Goal: Check status: Check status

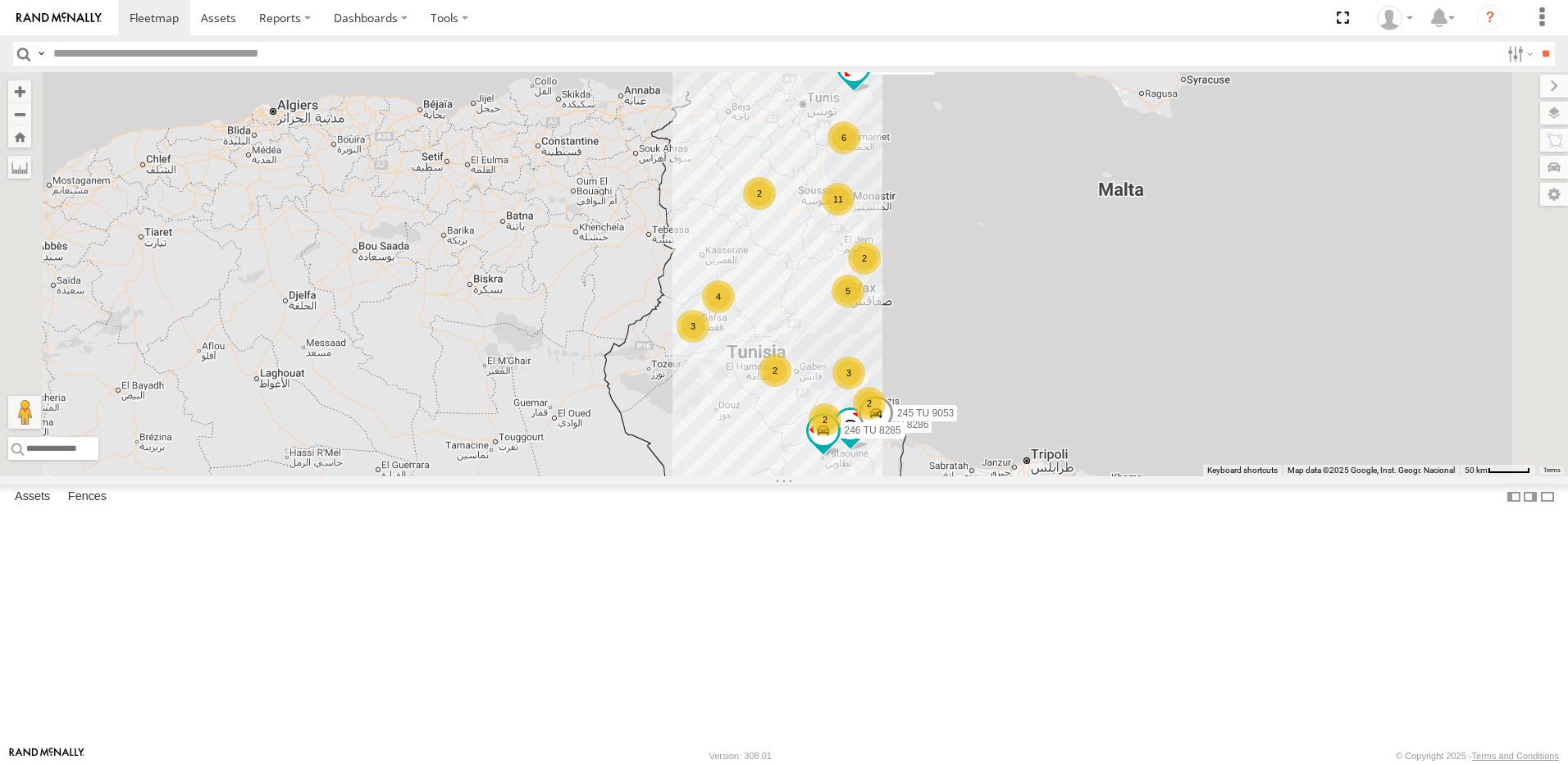
click at [1063, 348] on div "241 TU 2027 246 TU 8286 11 2 3 6 5 245 TU 9053 2 2 4 3 2 2 246 TU 8285" at bounding box center [784, 274] width 1568 height 404
click at [869, 81] on span at bounding box center [854, 66] width 30 height 30
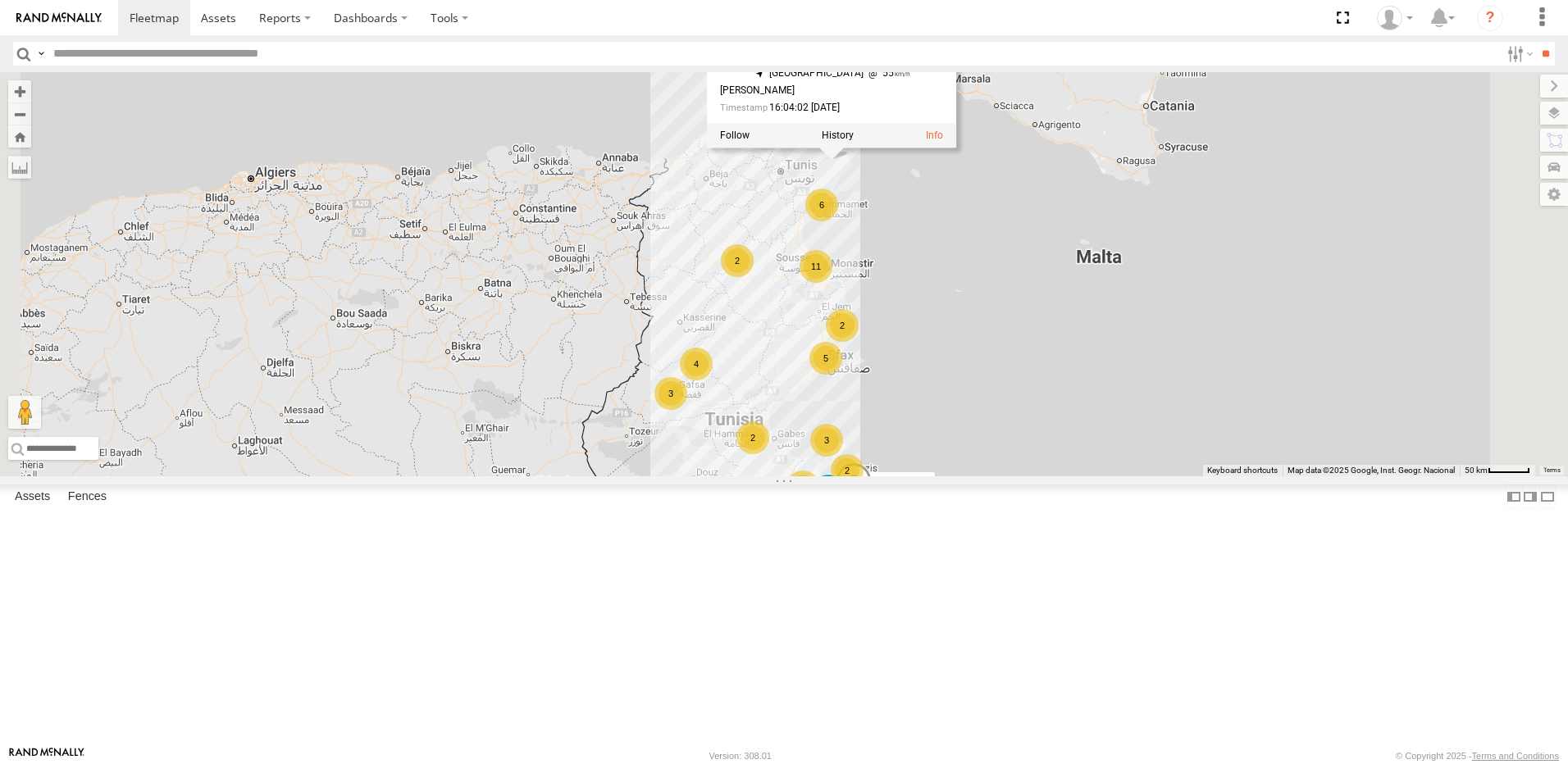
drag, startPoint x: 901, startPoint y: 307, endPoint x: 879, endPoint y: 380, distance: 76.2
click at [879, 380] on div "241 TU 2027 246 TU 8286 11 2 3 6 5 245 TU 9053 2 2 4 3 2 2 246 TU 8285 241 TU 2…" at bounding box center [784, 274] width 1568 height 404
click at [879, 314] on div "241 TU 2027 246 TU 8286 11 2 3 6 5 245 TU 9053 2 2 4 3 2 2 246 TU 8285 241 TU 2…" at bounding box center [784, 274] width 1568 height 404
click at [1013, 378] on div "241 TU 2027 246 TU 8286 11 2 3 6 5 245 TU 9053 2 2 4 3 2 2 246 TU 8285" at bounding box center [784, 274] width 1568 height 404
click at [832, 283] on div "11" at bounding box center [815, 267] width 33 height 33
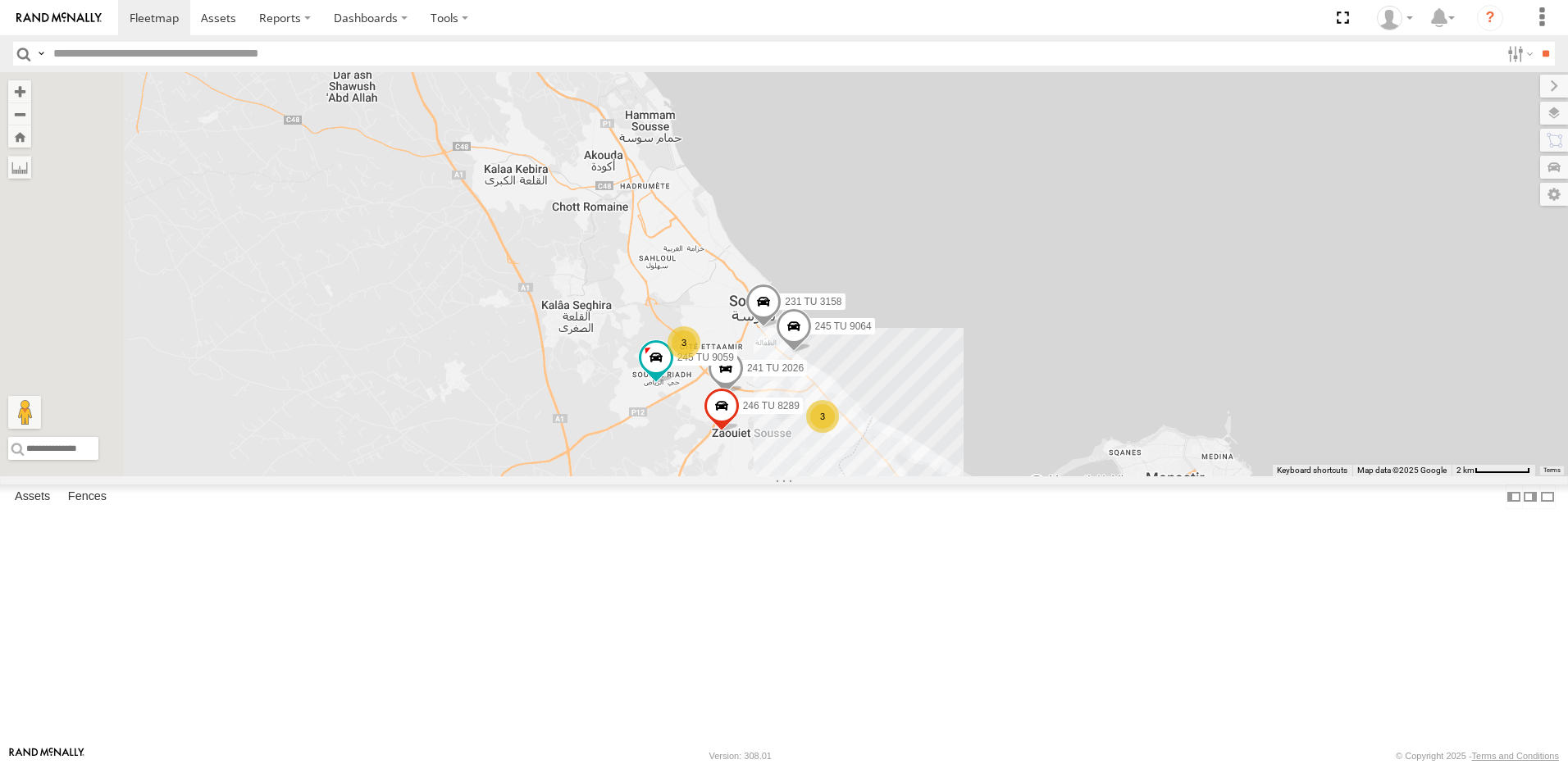
drag, startPoint x: 595, startPoint y: 549, endPoint x: 892, endPoint y: 579, distance: 298.5
click at [897, 476] on div "241 TU 2027 246 TU 8286 245 TU 9053 246 TU 8285 241 TU 2026 231 TU 3158 246 TU …" at bounding box center [784, 274] width 1568 height 404
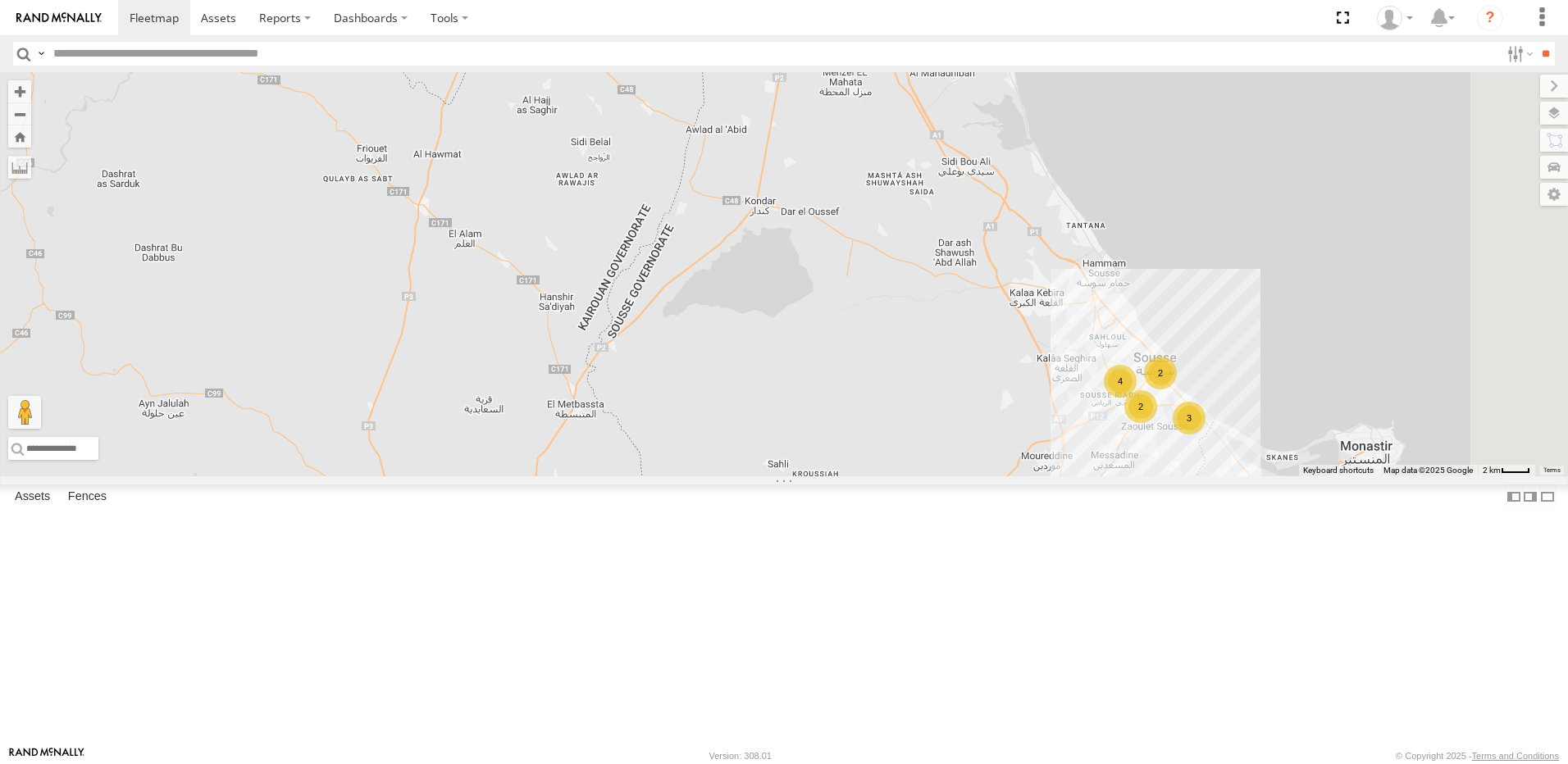
drag, startPoint x: 808, startPoint y: 386, endPoint x: 897, endPoint y: 439, distance: 103.6
click at [915, 439] on div "241 TU 2027 246 TU 8286 245 TU 9053 246 TU 8285 3 4 2 2" at bounding box center [784, 274] width 1568 height 404
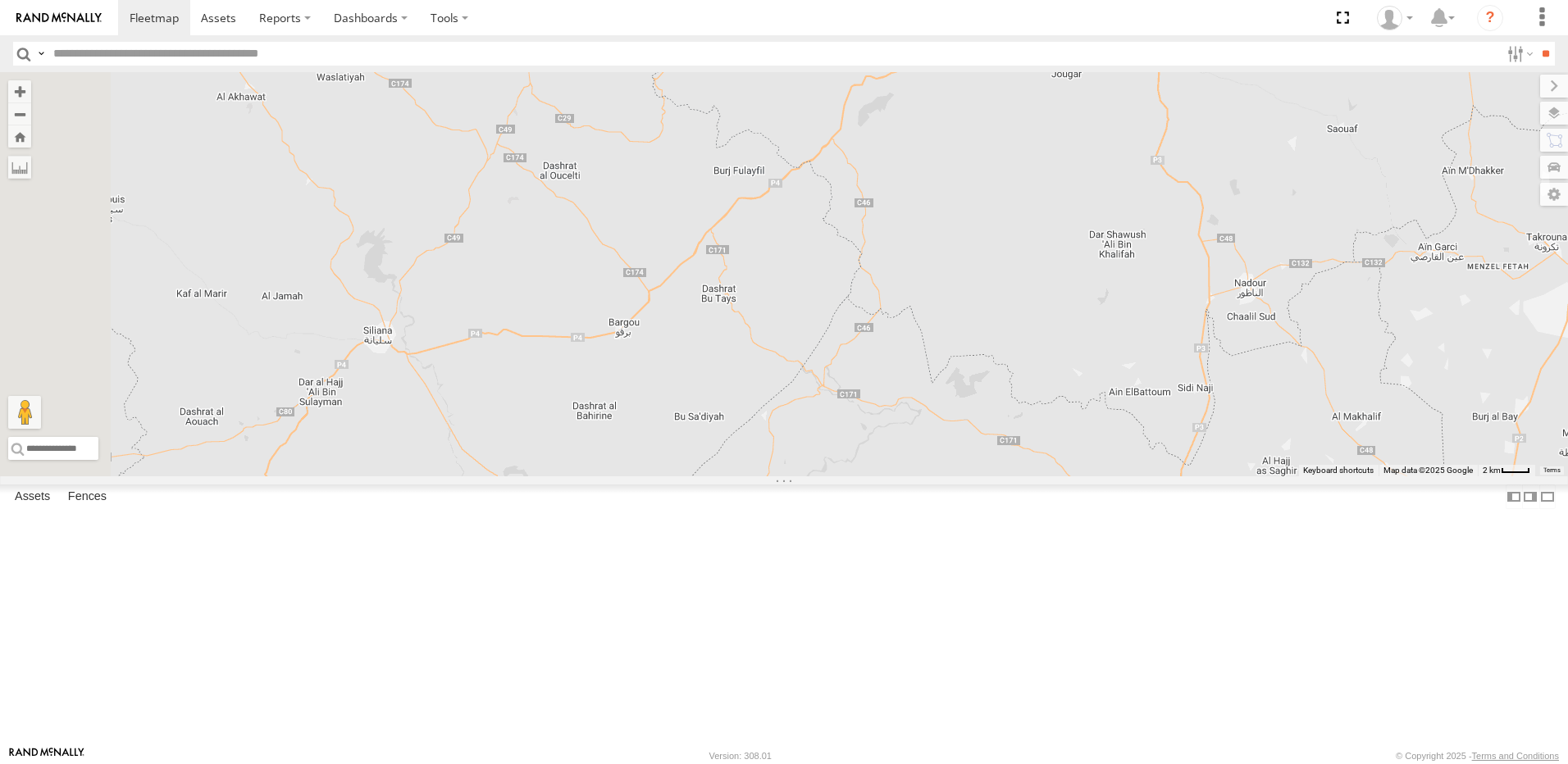
drag, startPoint x: 810, startPoint y: 443, endPoint x: 915, endPoint y: 510, distance: 124.6
click at [914, 476] on div "241 TU 2027 246 TU 8286 245 TU 9053 246 TU 8285 3 4 2 2" at bounding box center [784, 274] width 1568 height 404
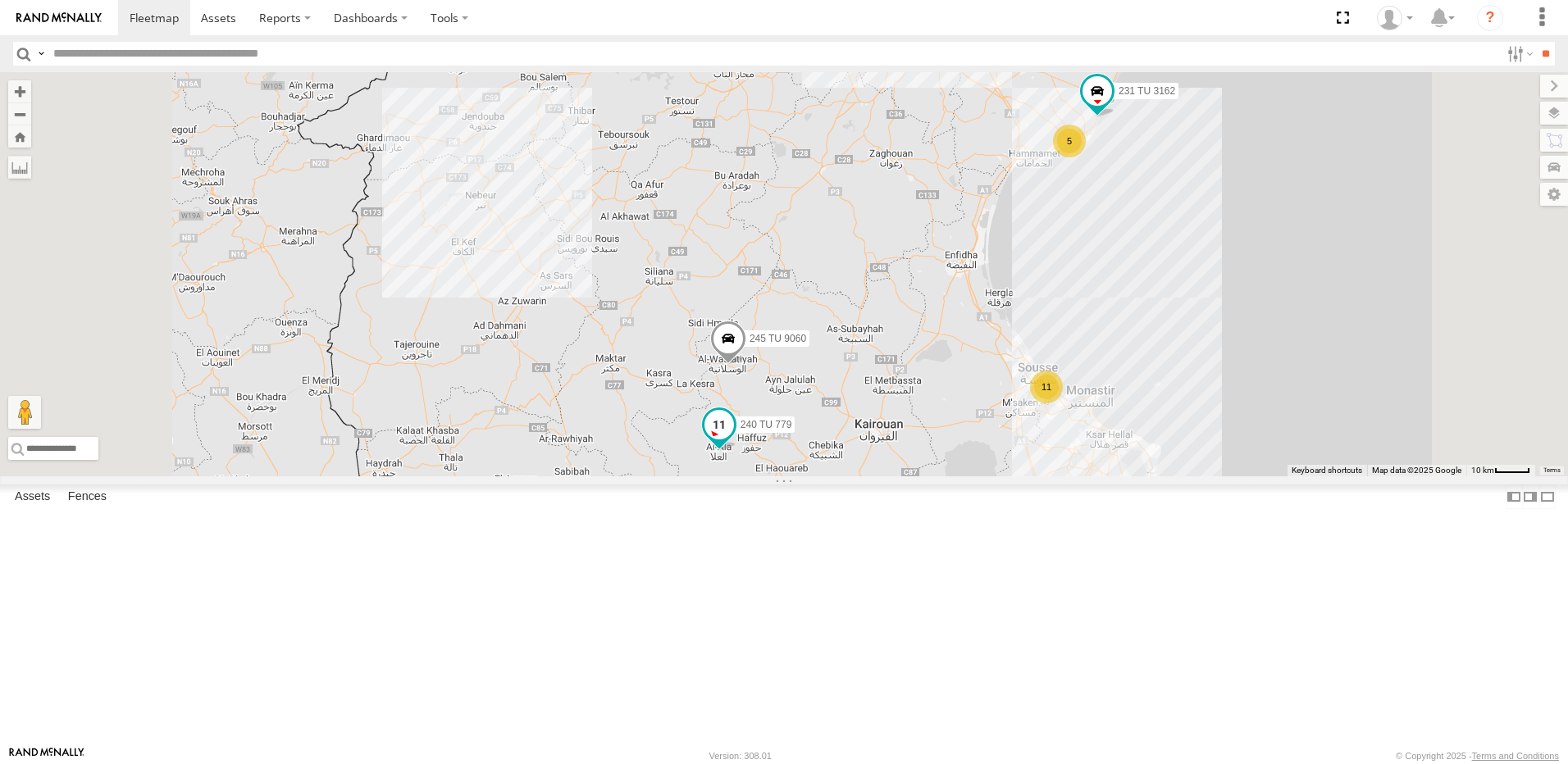
drag, startPoint x: 909, startPoint y: 587, endPoint x: 910, endPoint y: 560, distance: 27.0
click at [737, 451] on span at bounding box center [719, 429] width 36 height 44
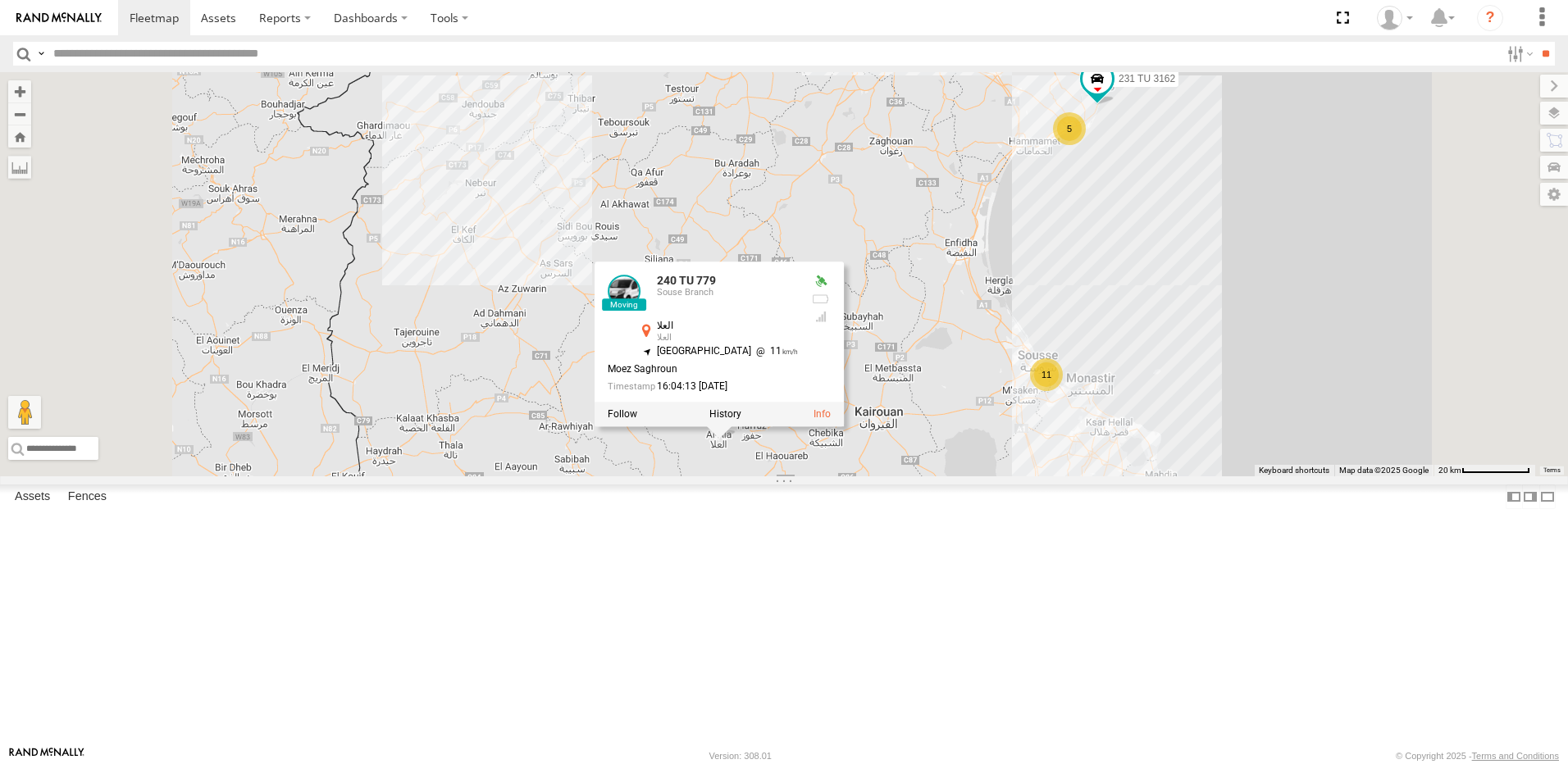
click at [803, 476] on div "241 TU 2027 246 TU 8286 245 TU 9053 246 TU 8285 11 5 245 TU 9062 245 TU 9060 23…" at bounding box center [784, 274] width 1568 height 404
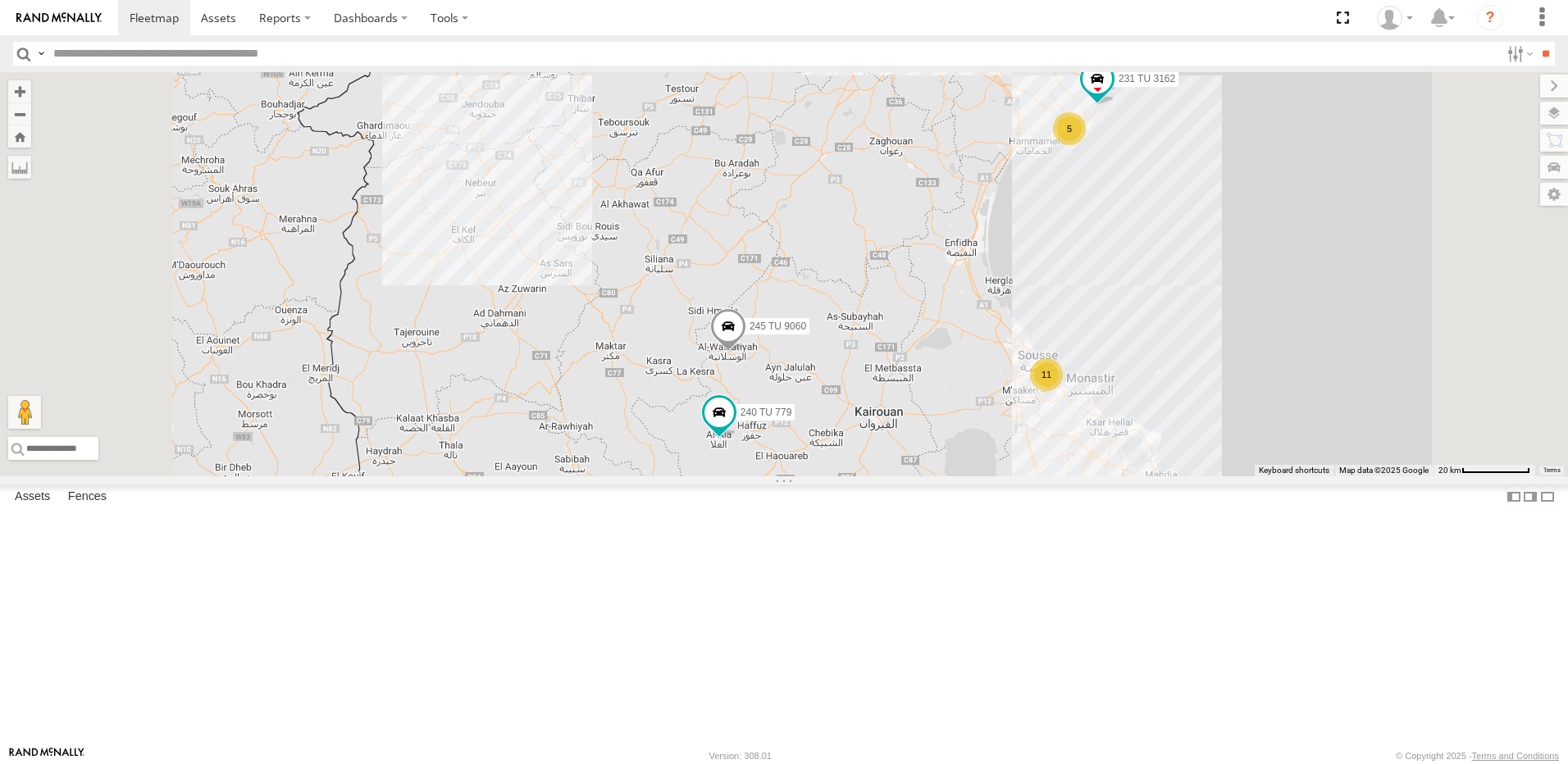
drag, startPoint x: 1075, startPoint y: 676, endPoint x: 1046, endPoint y: 604, distance: 77.6
click at [1046, 476] on div "241 TU 2027 246 TU 8286 245 TU 9053 246 TU 8285 11 5 245 TU 9062 245 TU 9060 23…" at bounding box center [784, 274] width 1568 height 404
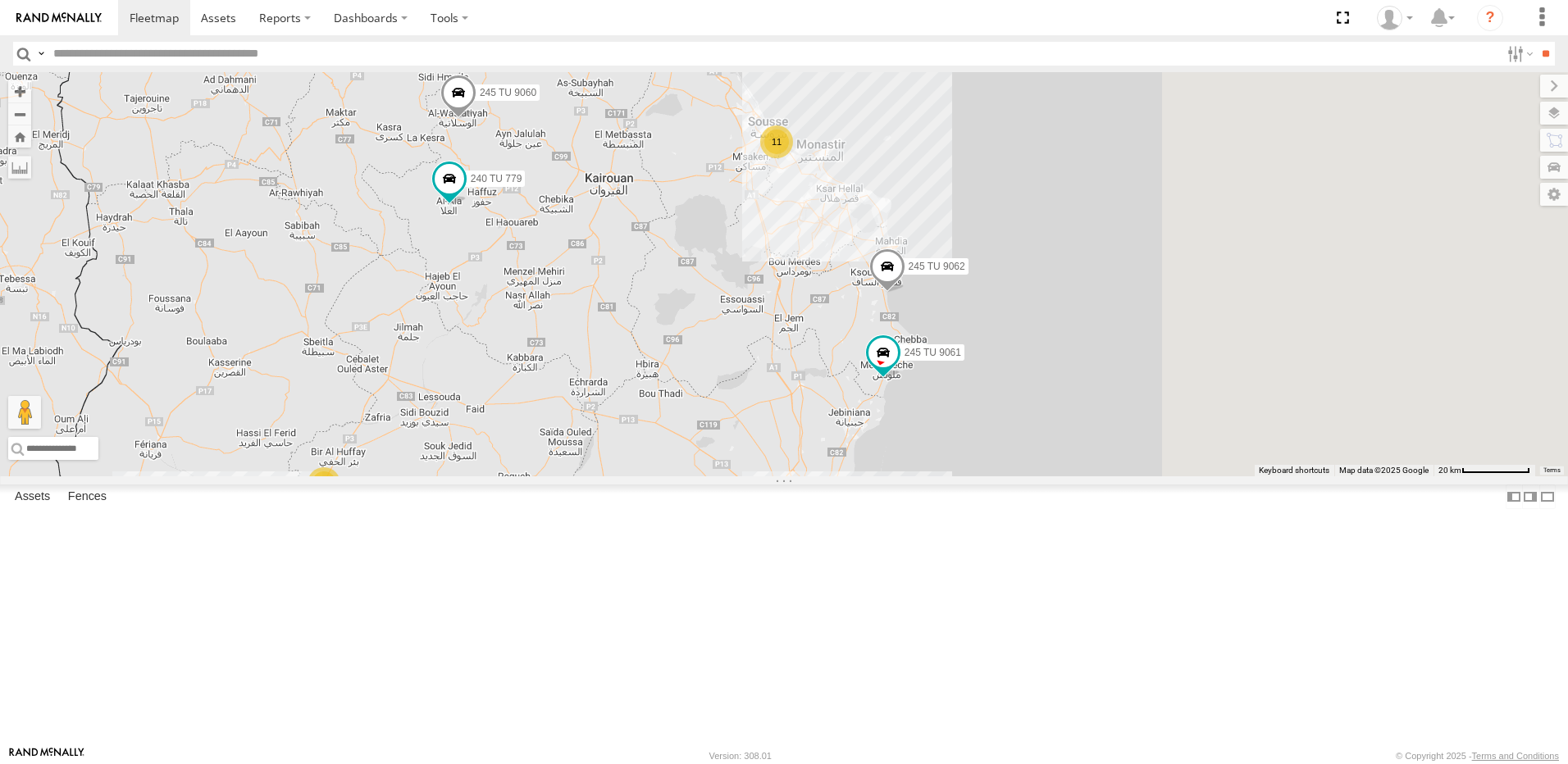
drag, startPoint x: 1219, startPoint y: 592, endPoint x: 1007, endPoint y: 456, distance: 251.9
click at [1010, 456] on div "241 TU 2027 246 TU 8286 245 TU 9053 246 TU 8285 11 5 245 TU 9062 245 TU 9060 23…" at bounding box center [784, 274] width 1568 height 404
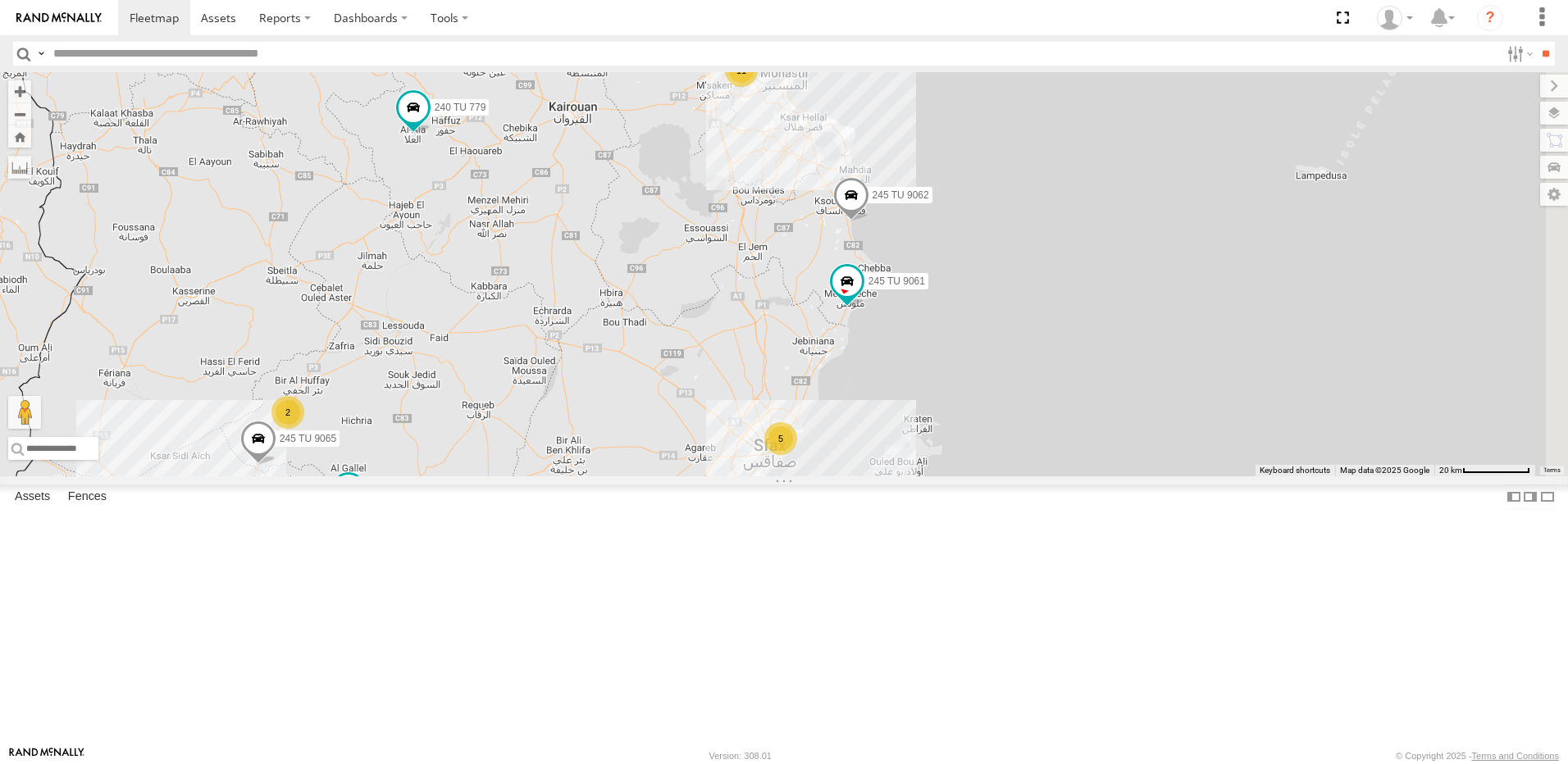
click at [367, 514] on span at bounding box center [348, 492] width 36 height 44
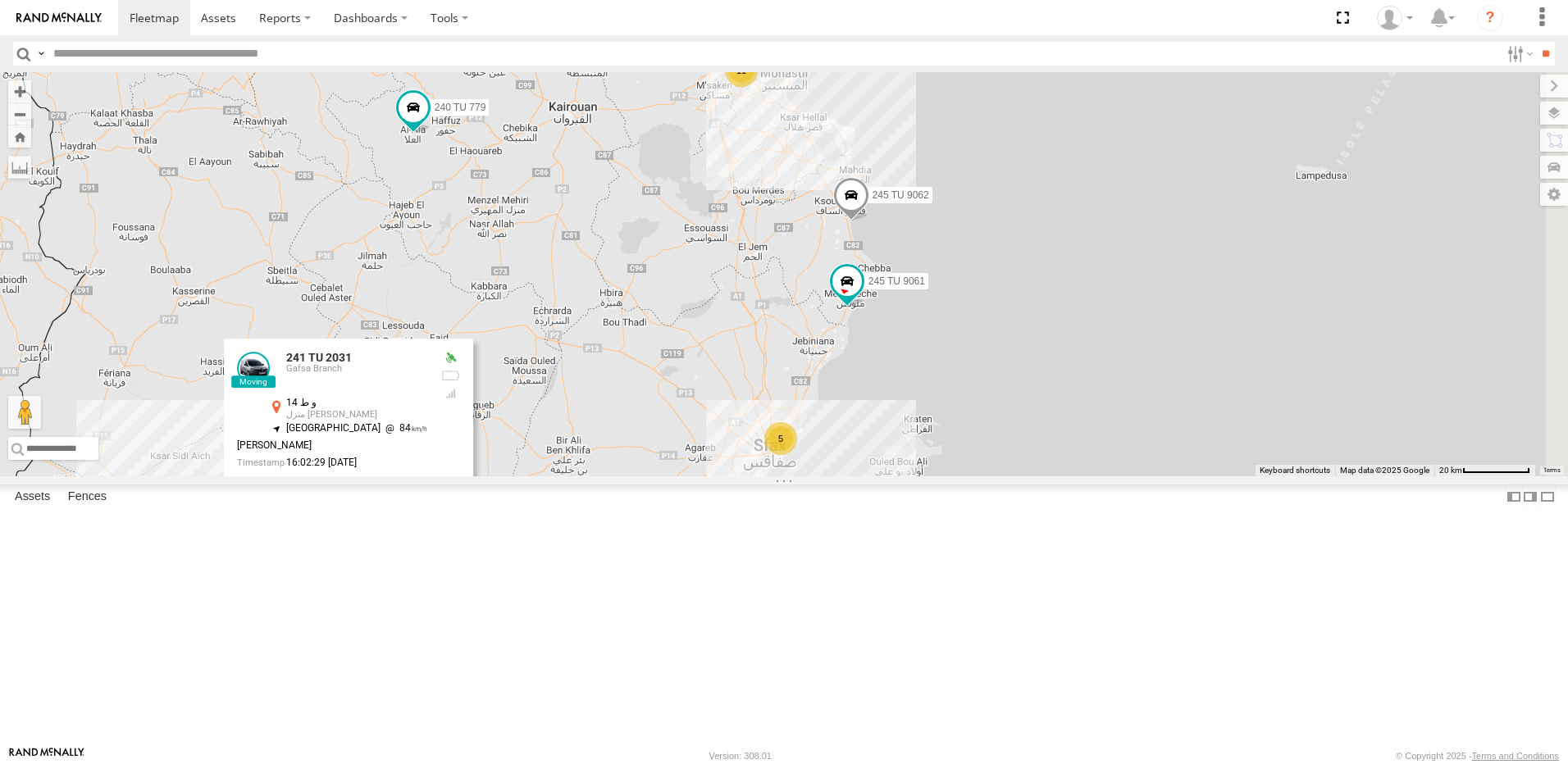
click at [813, 423] on div "241 TU 2027 246 TU 8286 245 TU 9053 246 TU 8285 11 5 245 TU 9062 245 TU 9060 23…" at bounding box center [784, 274] width 1568 height 404
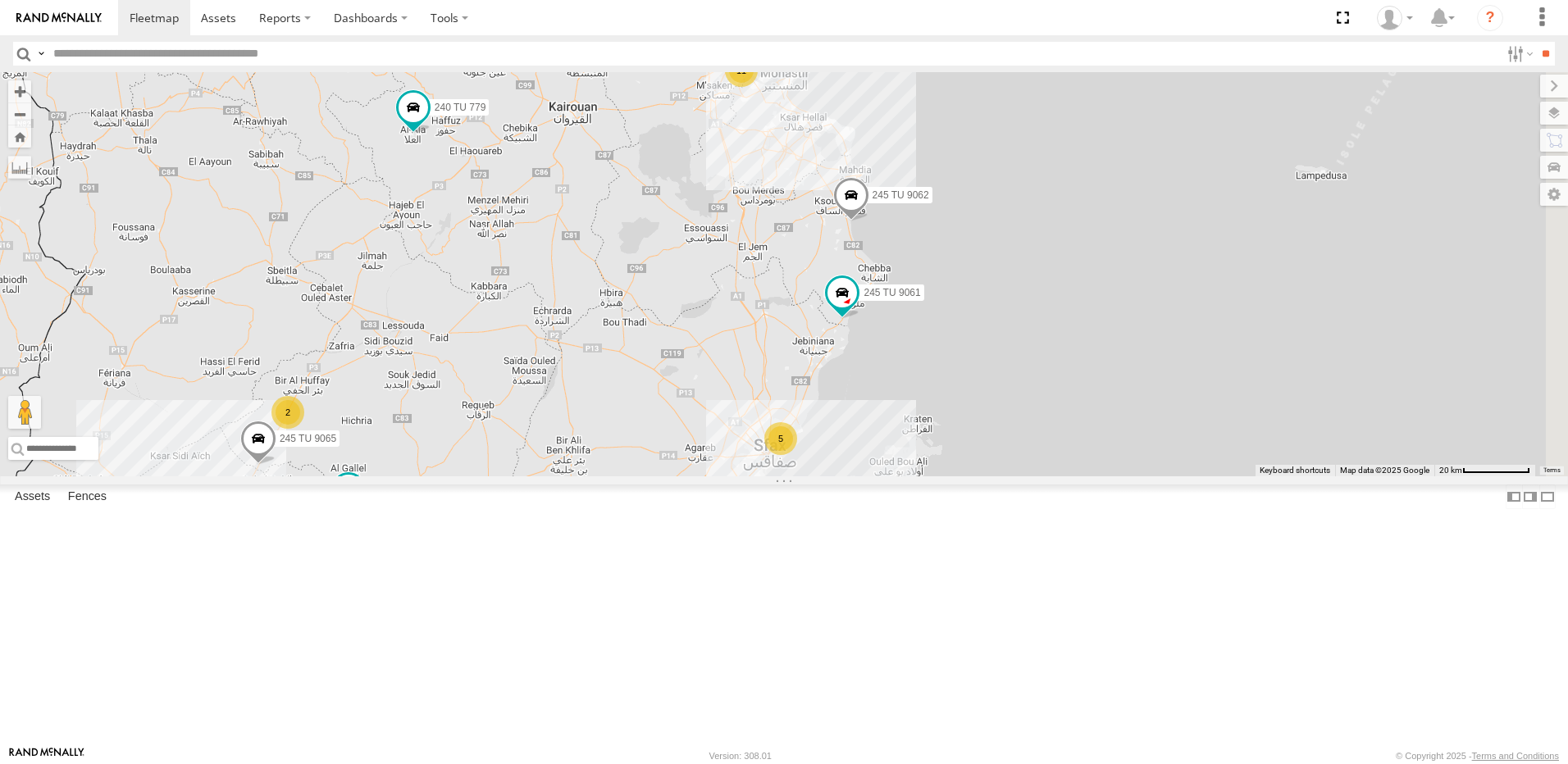
click at [924, 201] on div "241 TU 2027 246 TU 8286 245 TU 9053 246 TU 8285 11 5 245 TU 9062 245 TU 9060 23…" at bounding box center [784, 274] width 1568 height 404
click at [758, 87] on div "11" at bounding box center [742, 70] width 33 height 33
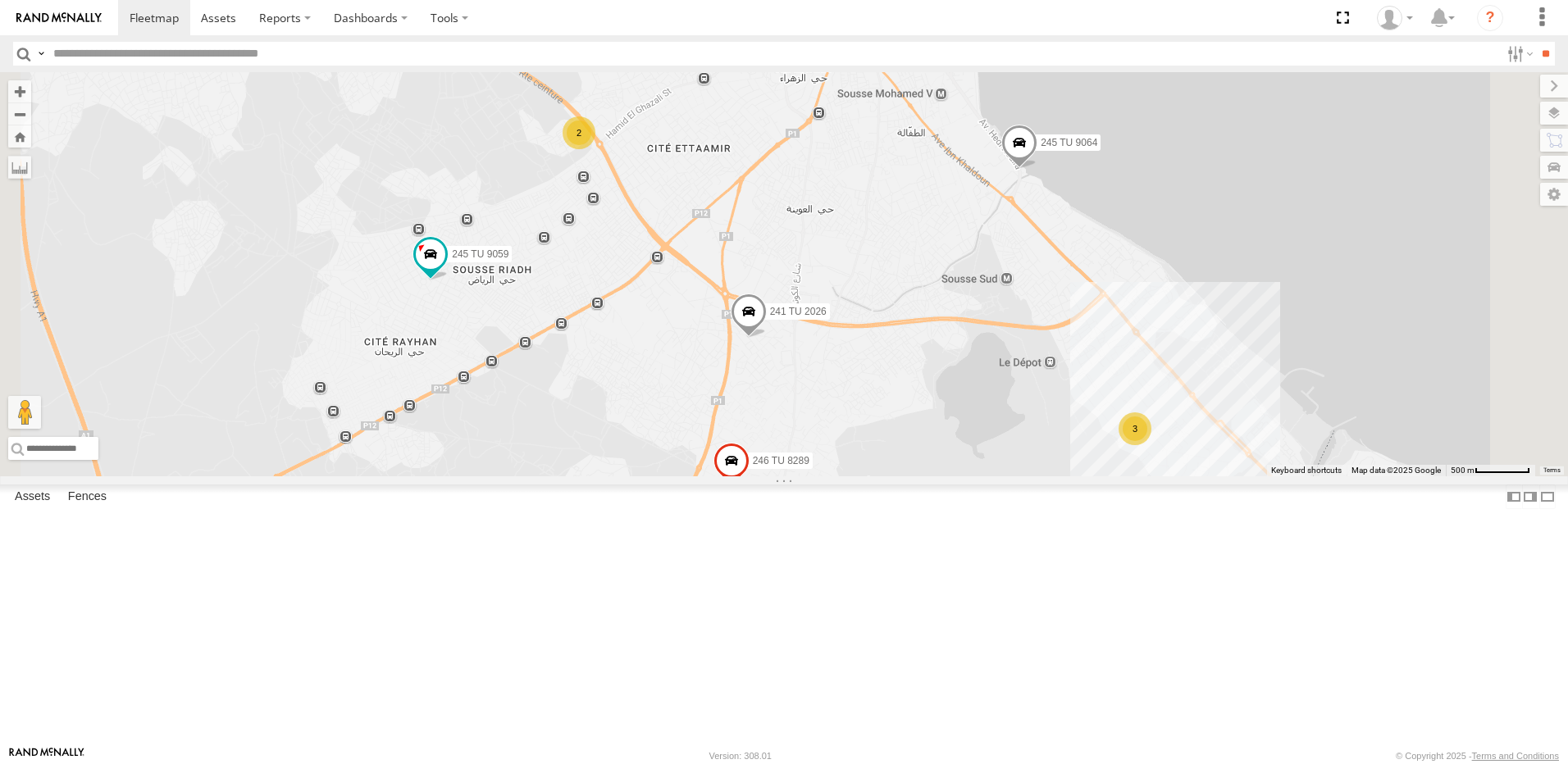
click at [672, 50] on span at bounding box center [657, 35] width 30 height 30
click at [828, 271] on div "241 TU 2027 246 TU 8286 245 TU 9053 246 TU 8285 245 TU 9062 245 TU 9060 231 TU …" at bounding box center [784, 274] width 1568 height 404
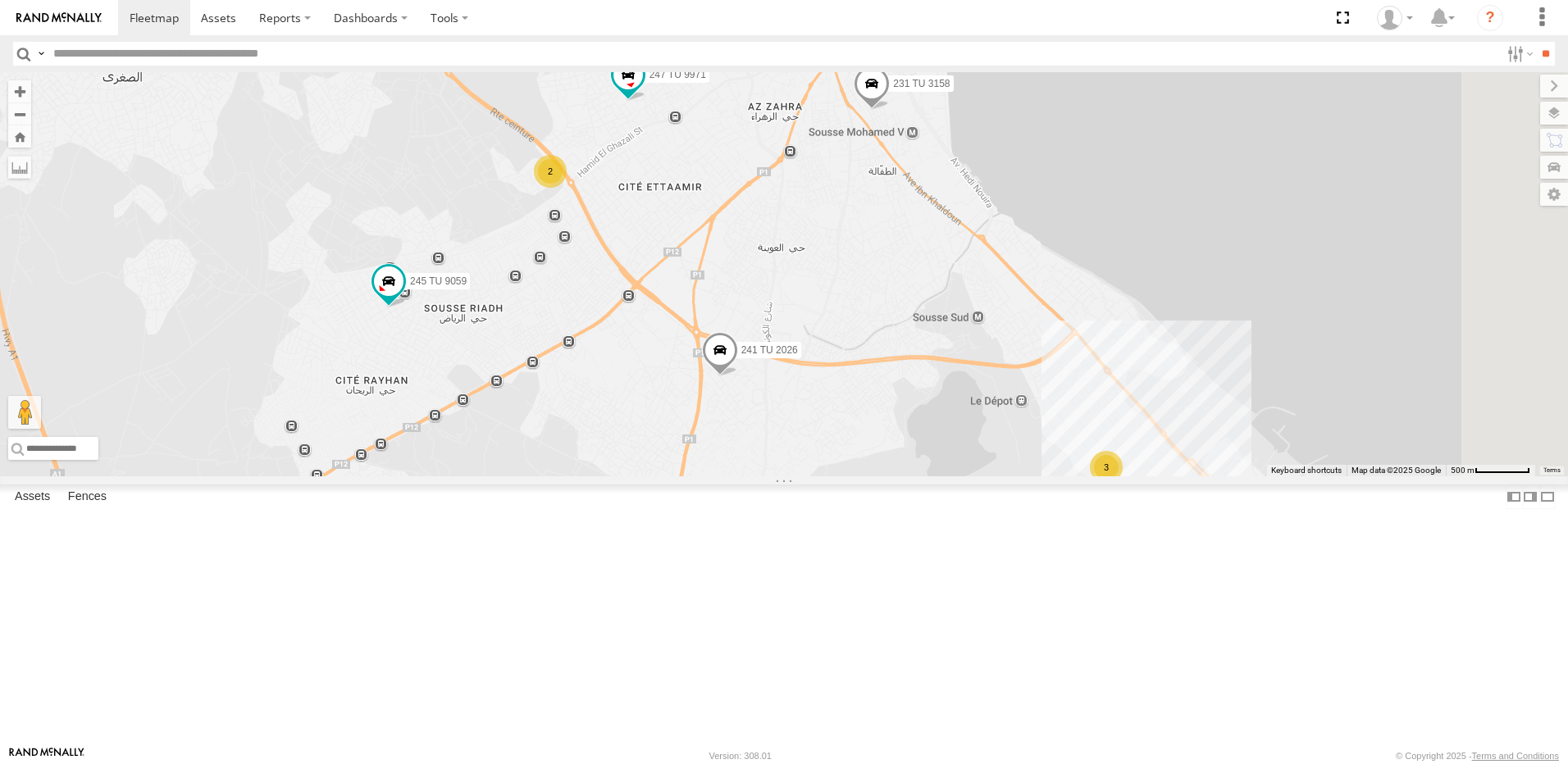
drag, startPoint x: 779, startPoint y: 254, endPoint x: 751, endPoint y: 295, distance: 49.6
click at [567, 188] on div "2" at bounding box center [550, 171] width 33 height 33
click at [567, 190] on div "2" at bounding box center [550, 173] width 33 height 33
